Goal: Information Seeking & Learning: Learn about a topic

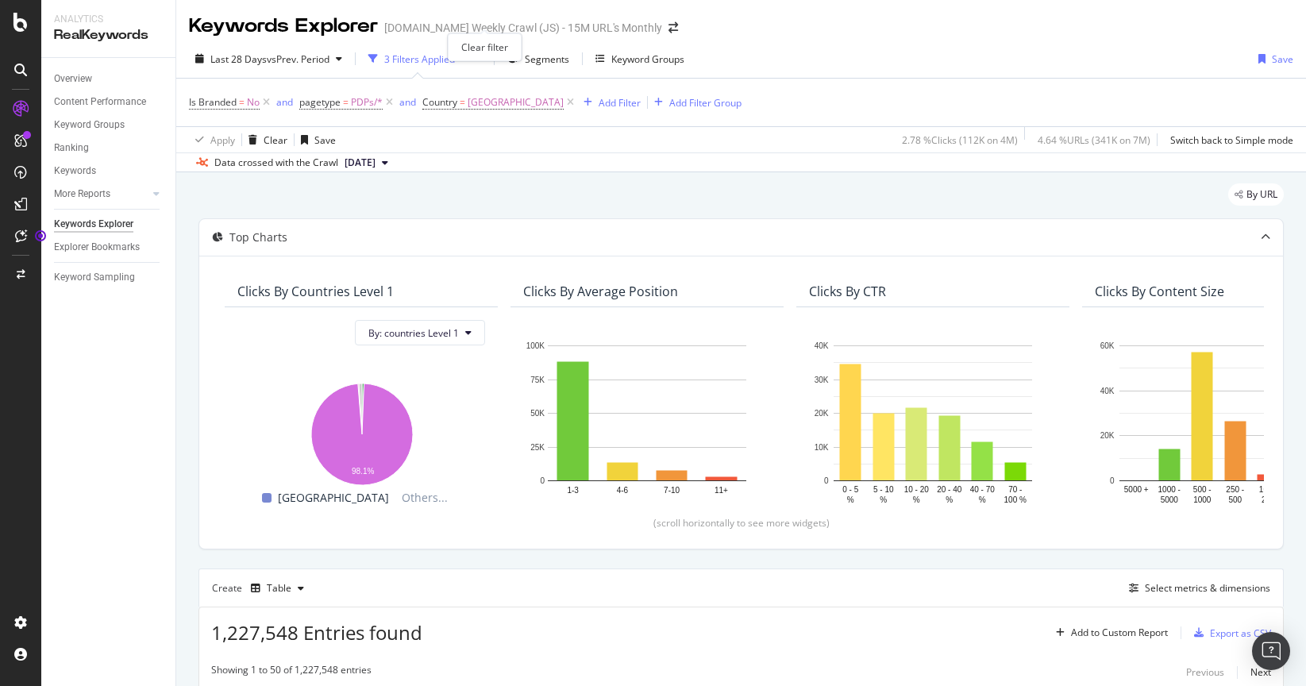
scroll to position [0, 3]
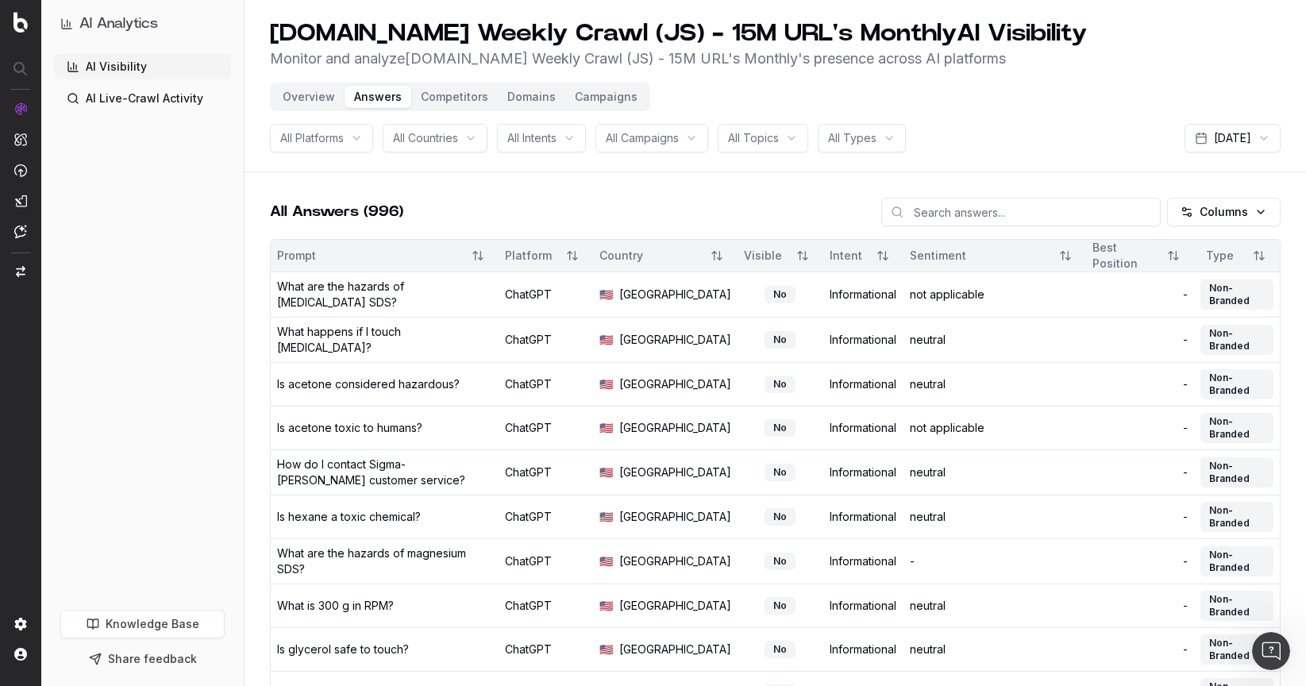
click at [507, 93] on button "Domains" at bounding box center [531, 97] width 67 height 22
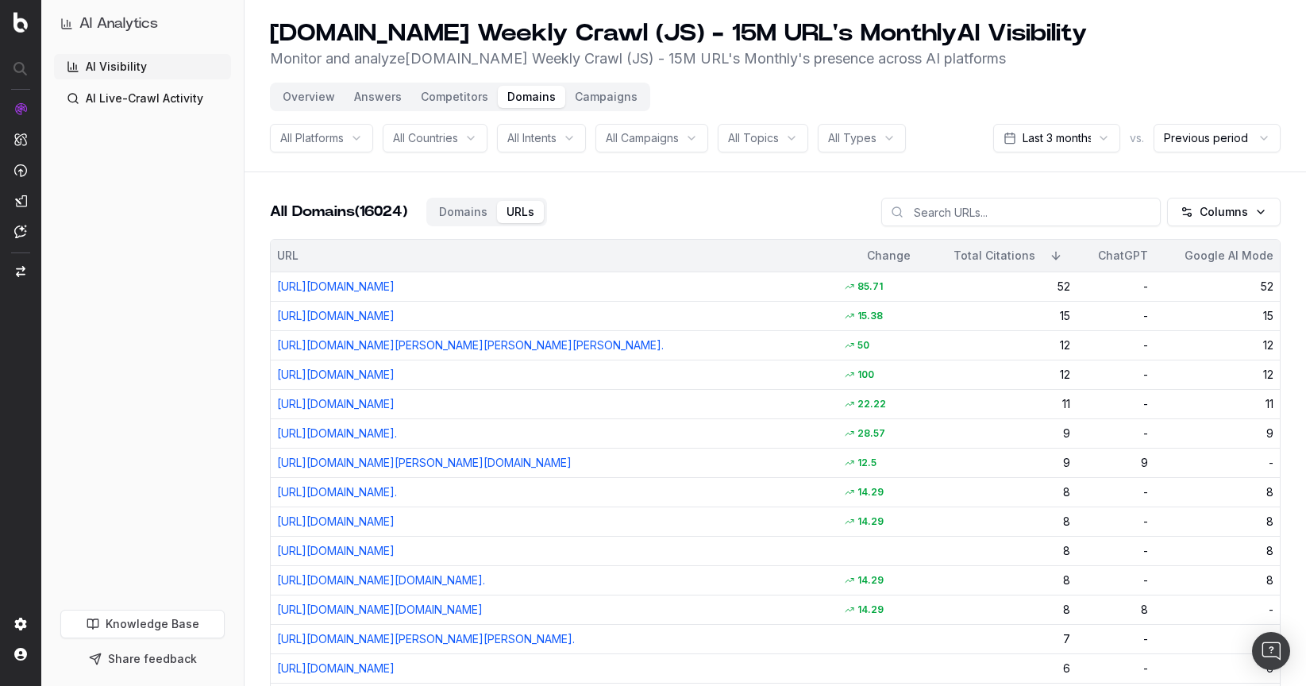
click at [355, 135] on div "All Platforms" at bounding box center [321, 138] width 103 height 29
click at [458, 139] on span "All Countries" at bounding box center [425, 138] width 65 height 16
click at [583, 137] on div "All Intents" at bounding box center [541, 138] width 89 height 29
click at [644, 139] on span "All Campaigns" at bounding box center [642, 138] width 73 height 16
click at [766, 144] on span "All Topics" at bounding box center [753, 138] width 51 height 16
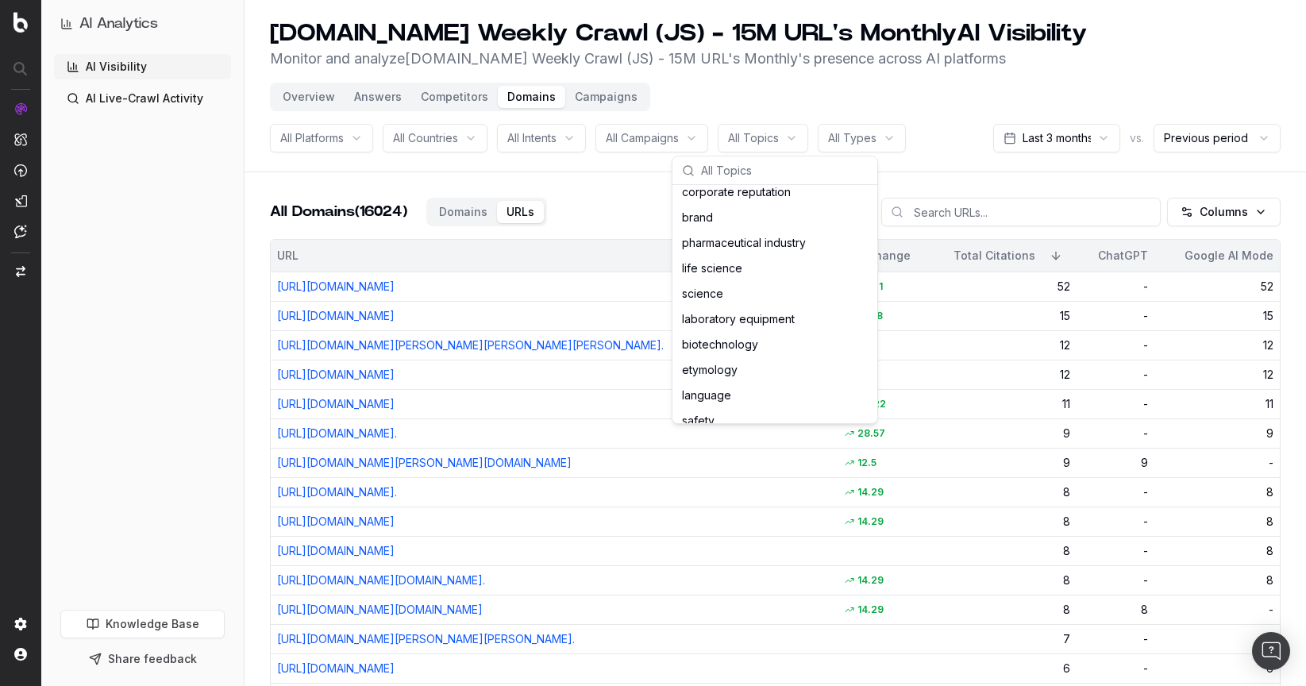
scroll to position [177, 0]
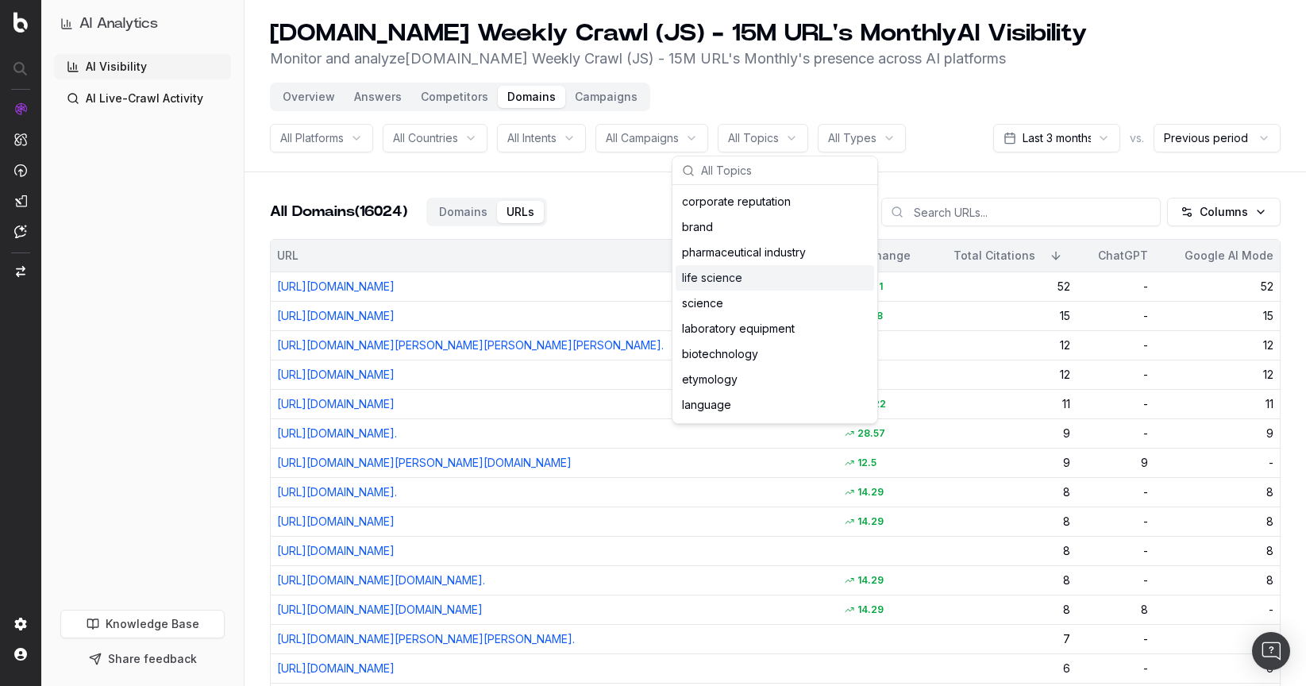
click at [711, 279] on div "life science" at bounding box center [775, 277] width 199 height 25
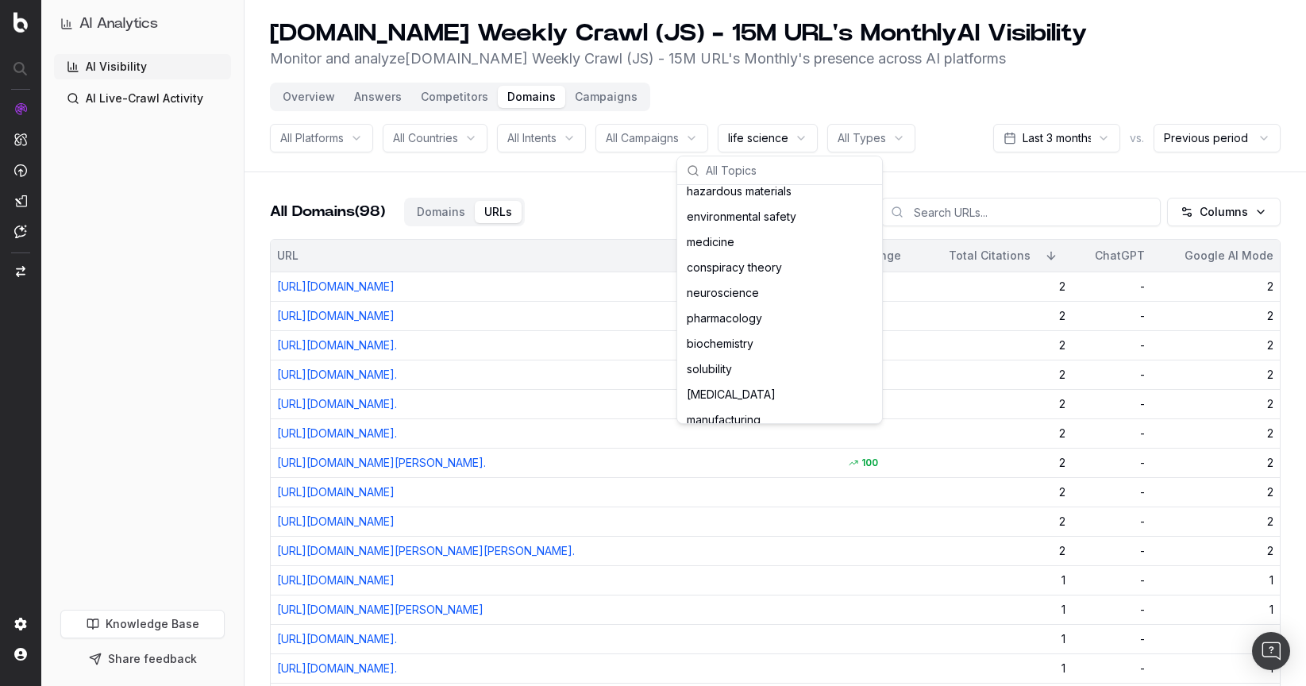
scroll to position [1340, 0]
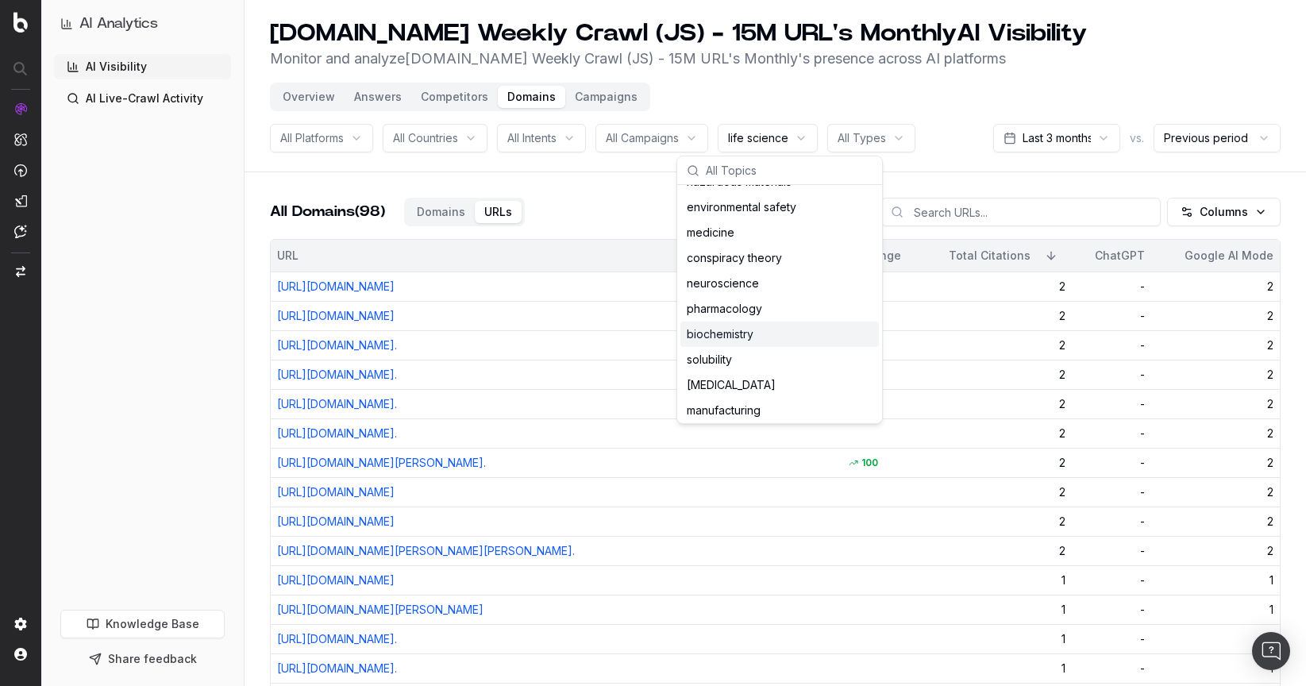
click at [719, 338] on div "biochemistry" at bounding box center [779, 334] width 199 height 25
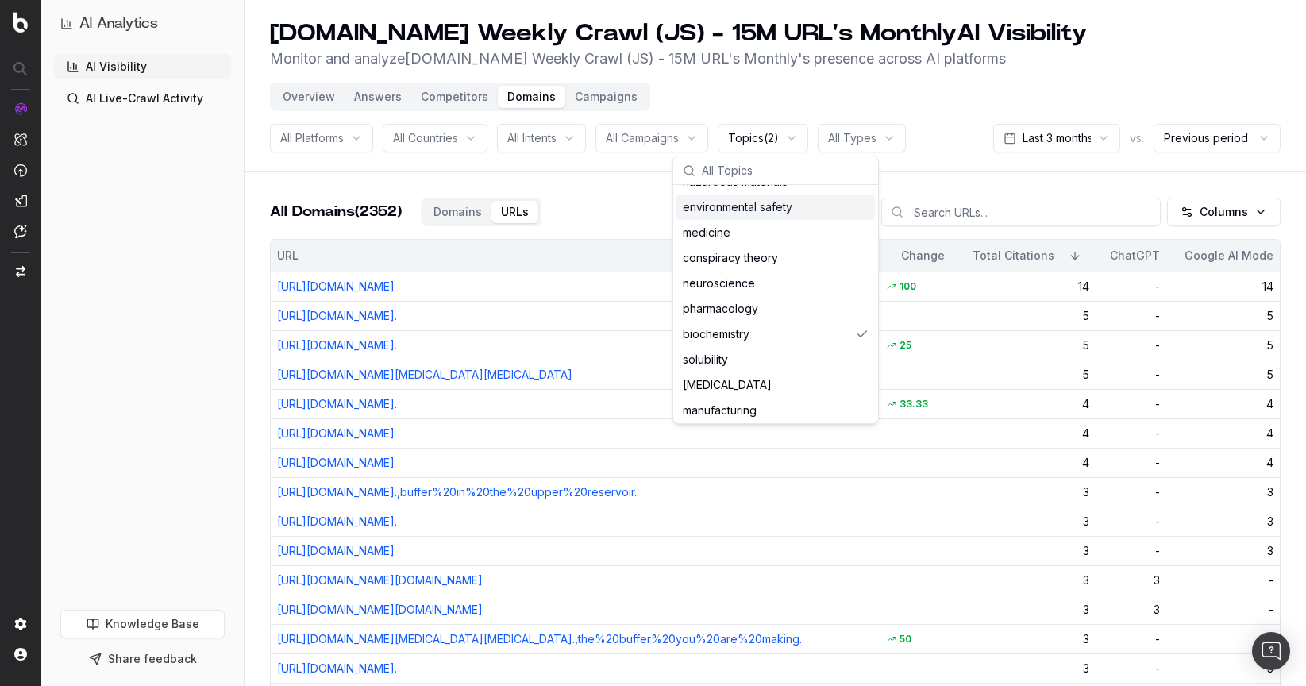
click at [962, 121] on header "sigmaaldrich.com Weekly Crawl (JS) - 15M URL's Monthly AI Visibility Monitor an…" at bounding box center [776, 86] width 1062 height 172
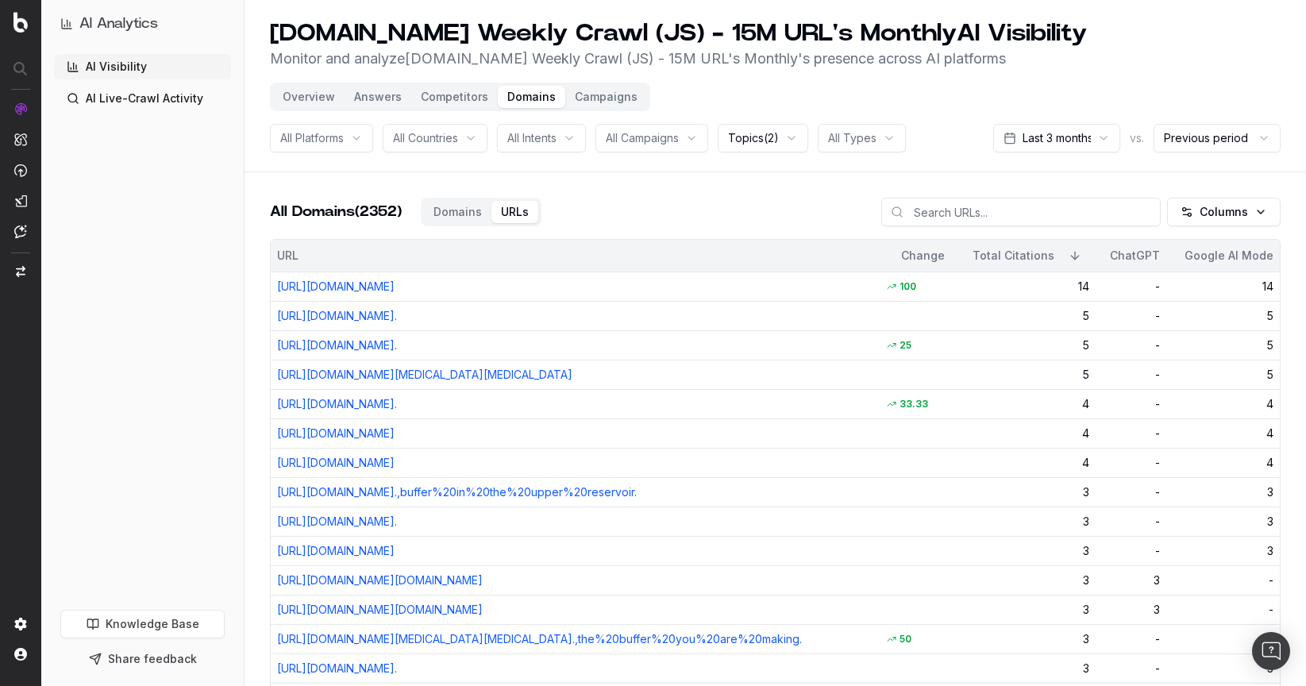
click at [793, 133] on div "Topics ( 2 )" at bounding box center [763, 138] width 91 height 29
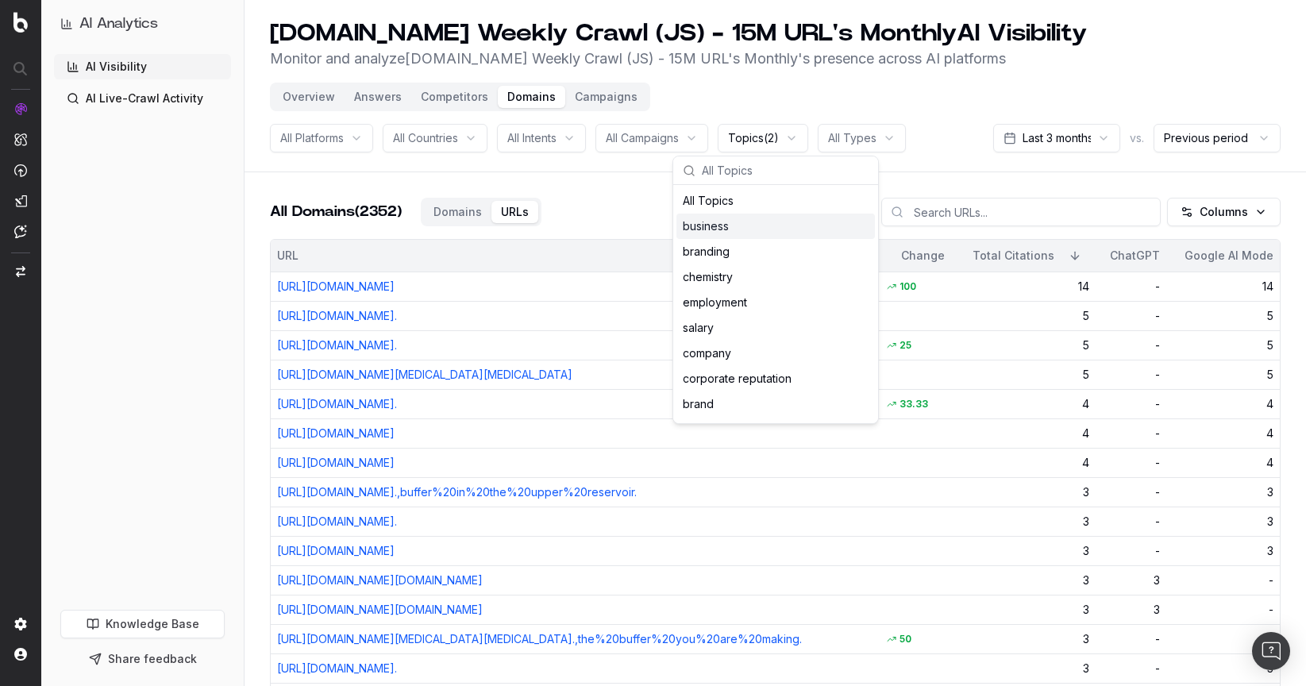
click at [927, 88] on header "sigmaaldrich.com Weekly Crawl (JS) - 15M URL's Monthly AI Visibility Monitor an…" at bounding box center [776, 86] width 1062 height 172
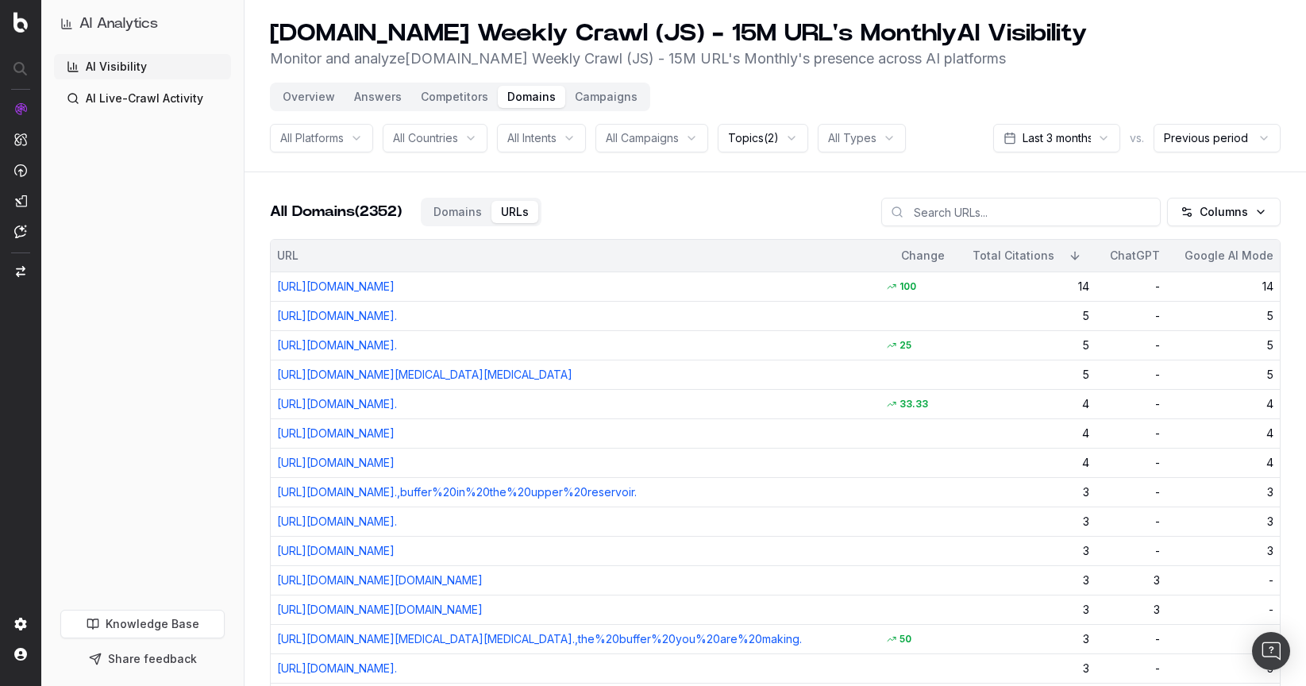
click at [773, 139] on span "Topics ( 2 )" at bounding box center [753, 138] width 51 height 16
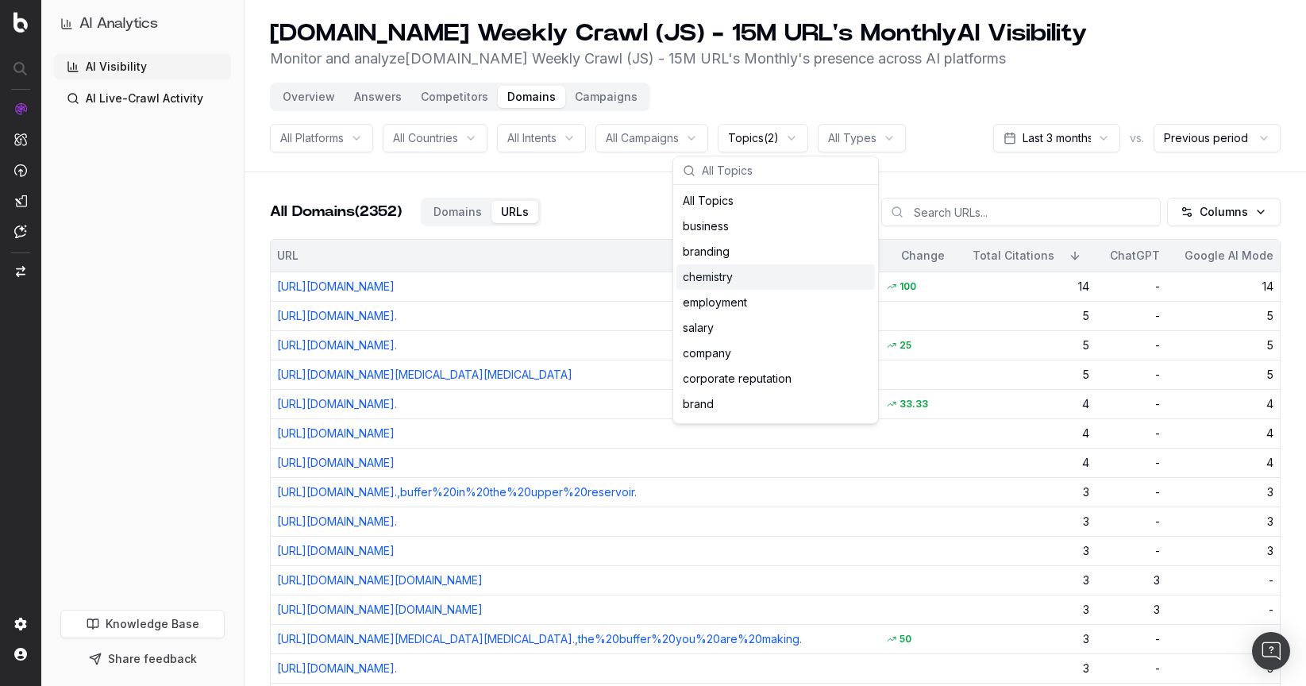
click at [715, 275] on div "chemistry" at bounding box center [776, 276] width 199 height 25
click at [714, 276] on div "chemistry" at bounding box center [776, 276] width 199 height 25
click at [619, 212] on div "All Domains (2352) Domains URLs Columns" at bounding box center [775, 218] width 1011 height 41
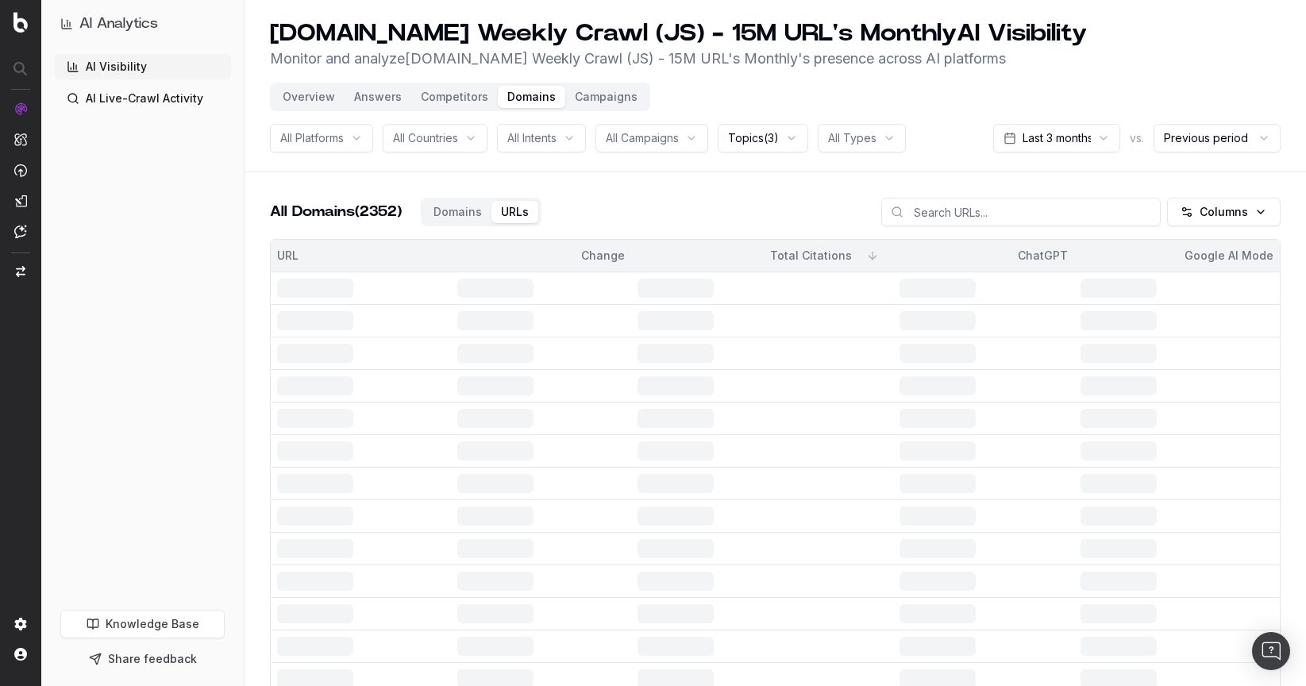
click at [751, 137] on span "Topics ( 3 )" at bounding box center [753, 138] width 51 height 16
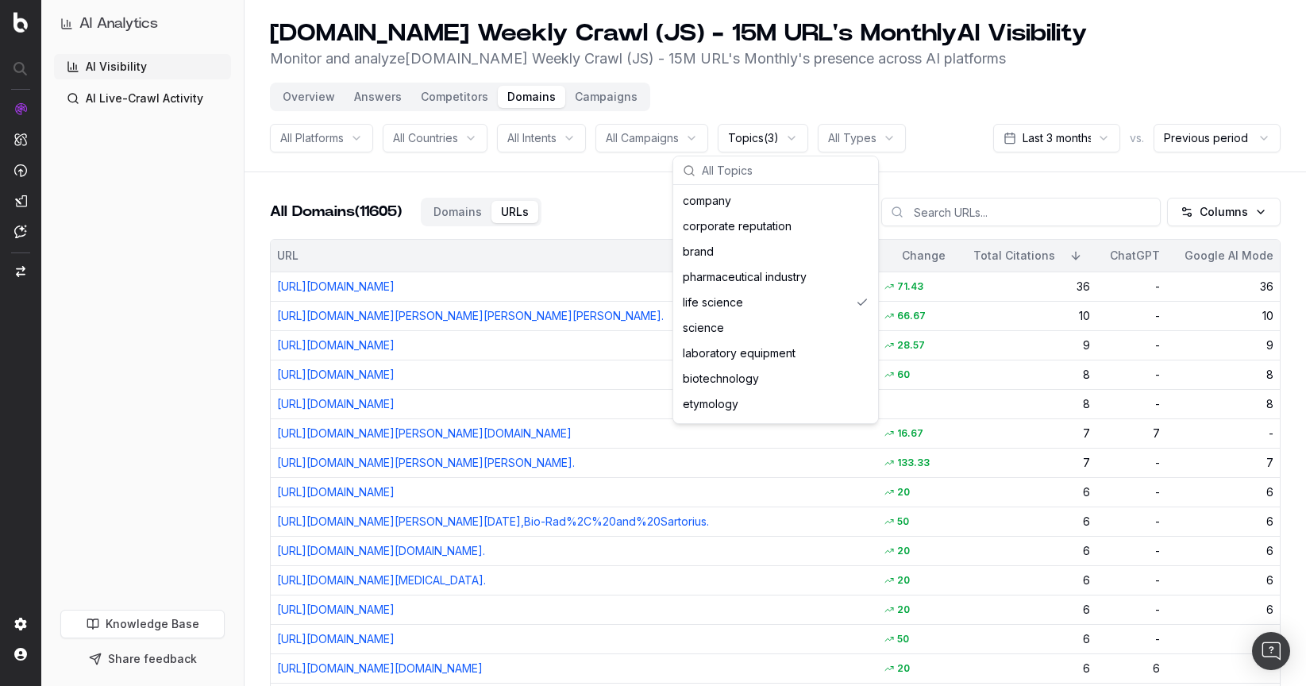
scroll to position [156, 0]
click at [849, 301] on div "life science" at bounding box center [776, 298] width 199 height 25
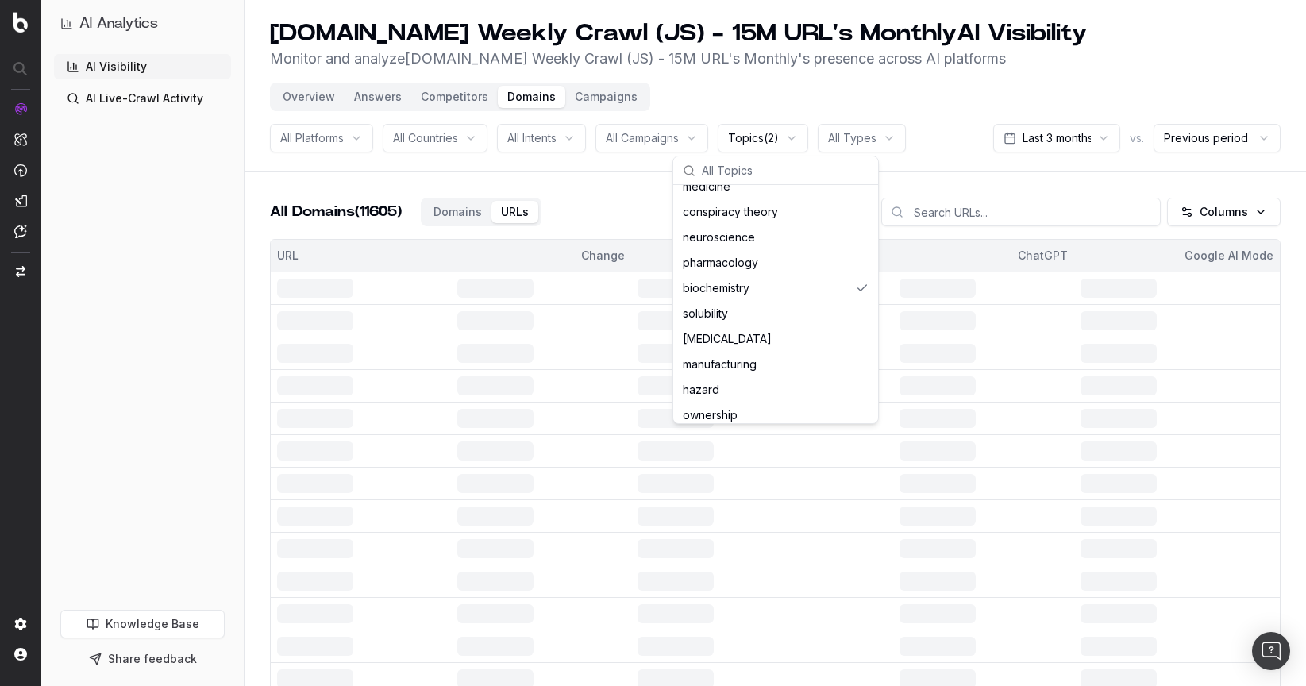
scroll to position [1378, 0]
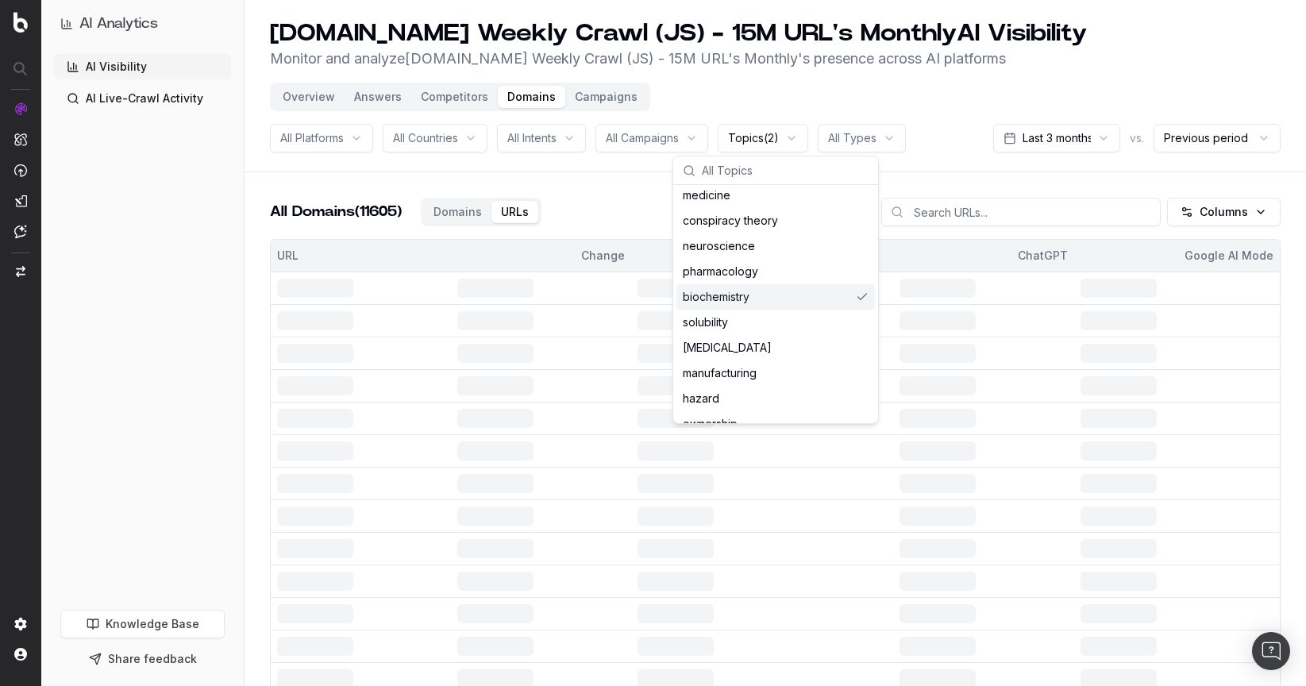
click at [858, 300] on div "biochemistry" at bounding box center [776, 296] width 199 height 25
click at [947, 118] on header "sigmaaldrich.com Weekly Crawl (JS) - 15M URL's Monthly AI Visibility Monitor an…" at bounding box center [776, 86] width 1062 height 172
